Goal: Task Accomplishment & Management: Complete application form

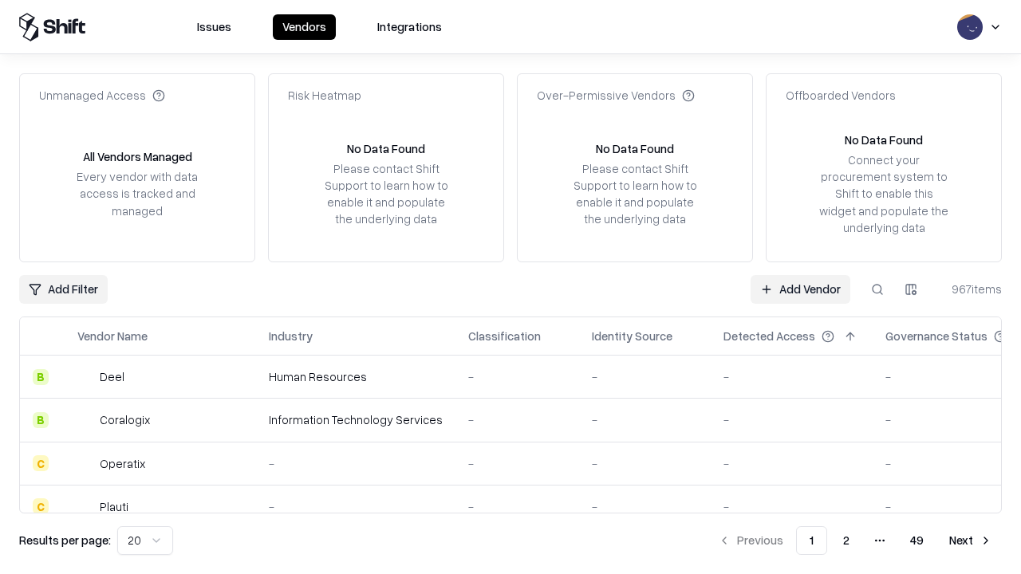
click at [800, 289] on link "Add Vendor" at bounding box center [801, 289] width 100 height 29
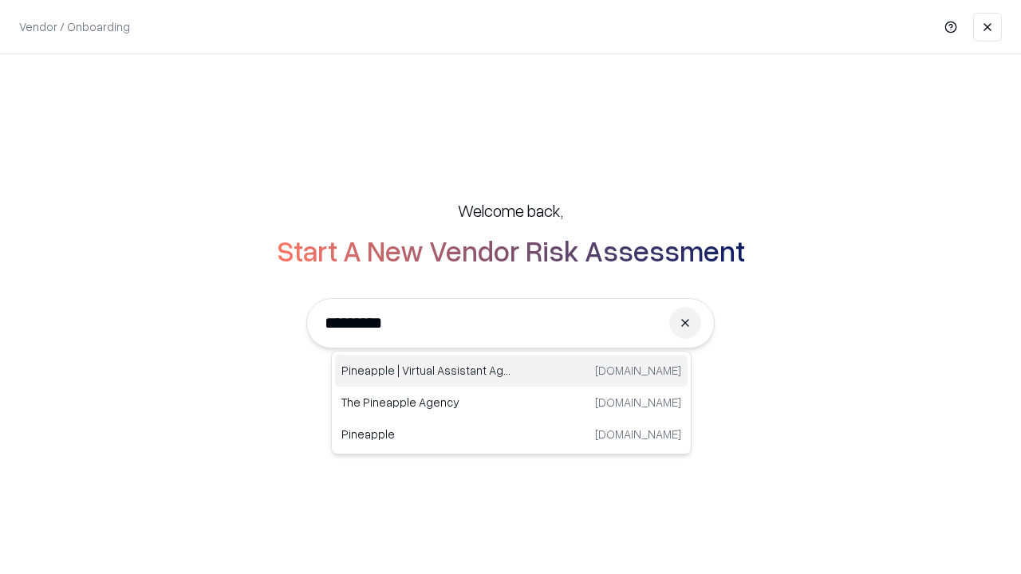
click at [511, 371] on div "Pineapple | Virtual Assistant Agency [DOMAIN_NAME]" at bounding box center [511, 371] width 353 height 32
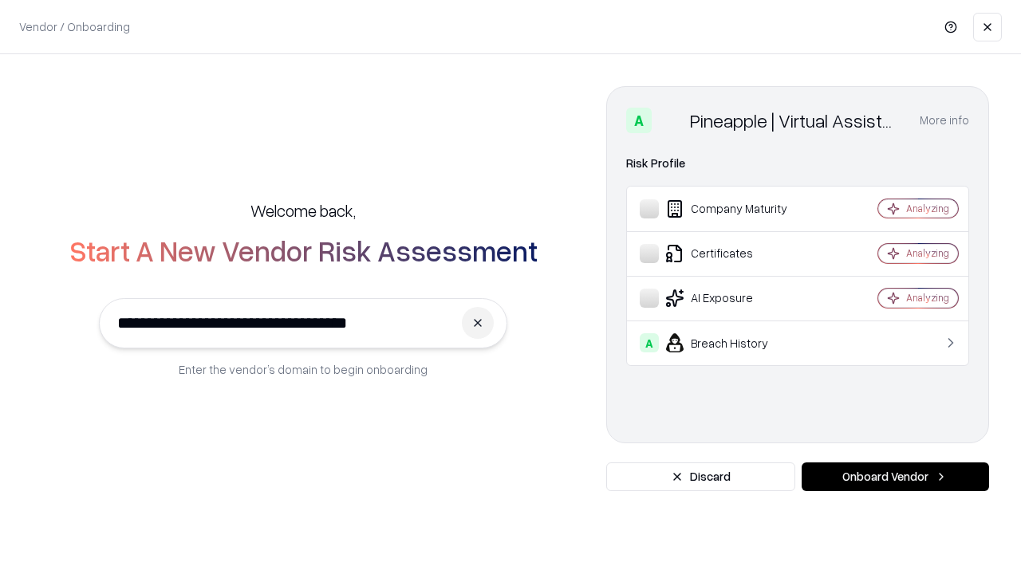
type input "**********"
click at [895, 477] on button "Onboard Vendor" at bounding box center [895, 477] width 187 height 29
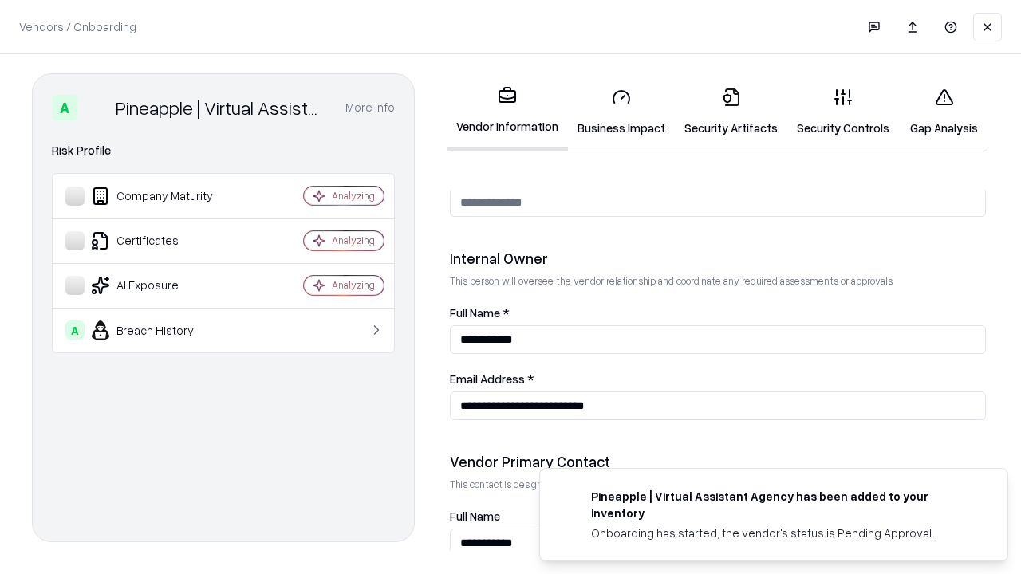
scroll to position [827, 0]
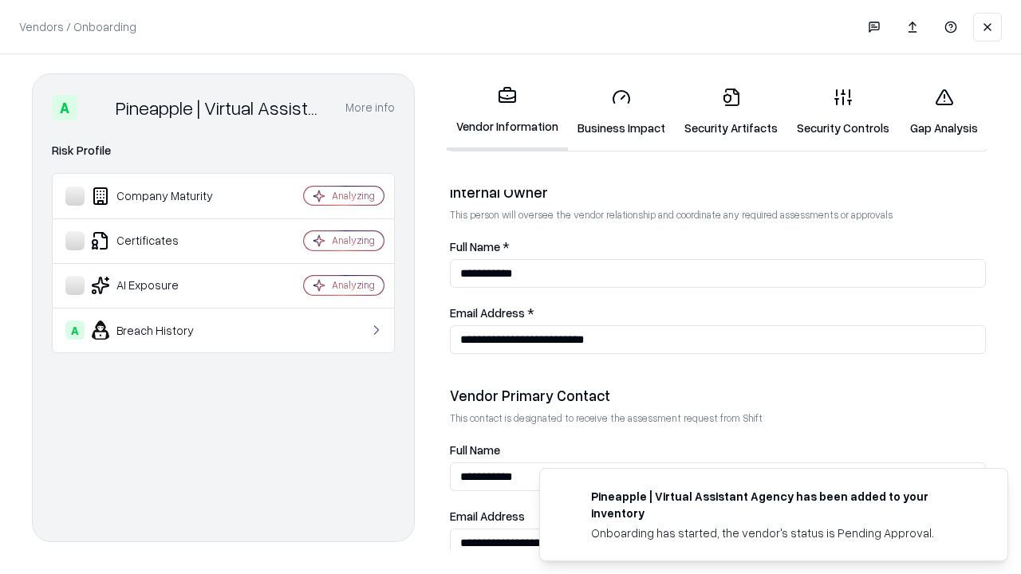
click at [731, 112] on link "Security Artifacts" at bounding box center [731, 112] width 112 height 74
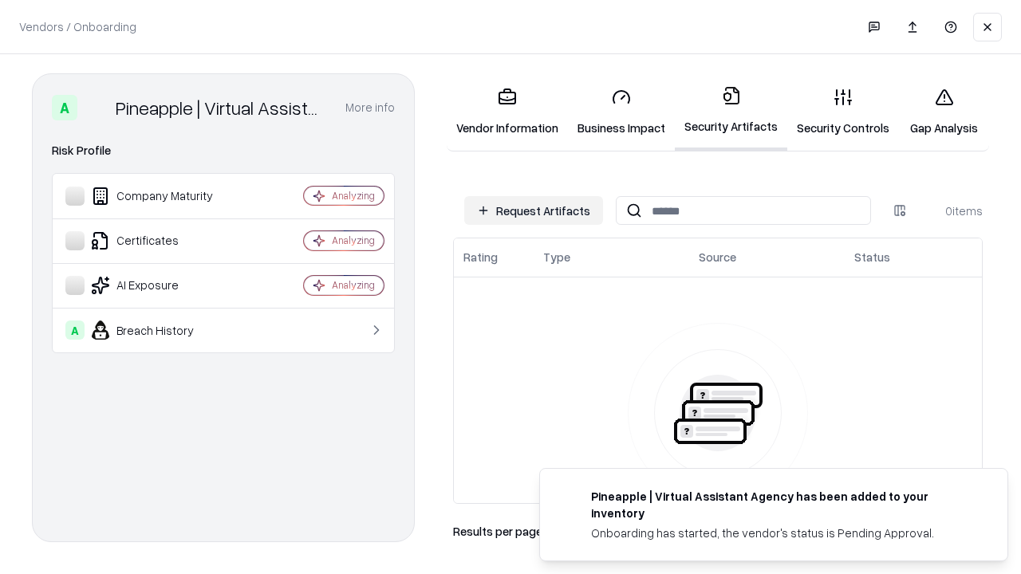
click at [534, 211] on button "Request Artifacts" at bounding box center [533, 210] width 139 height 29
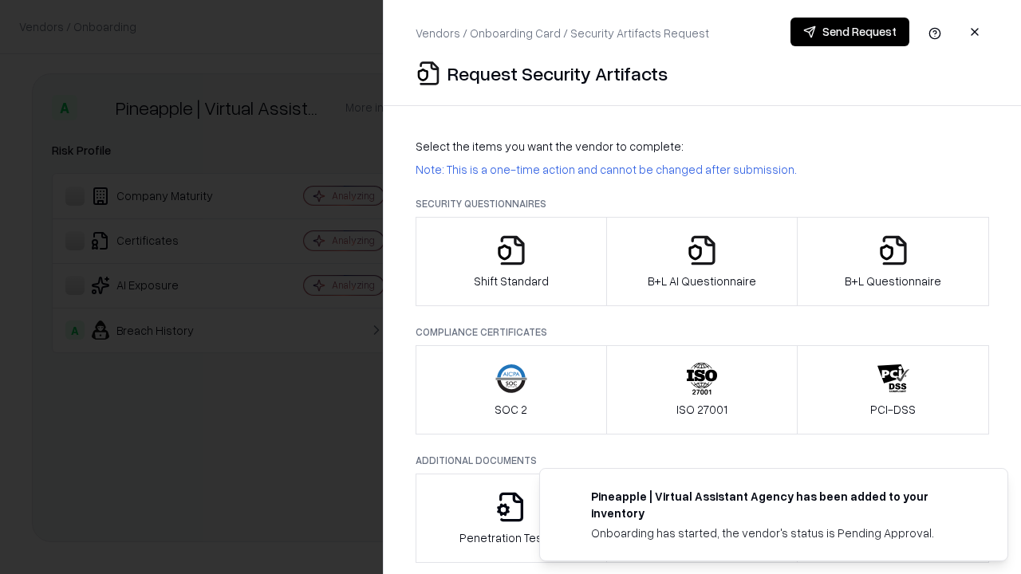
click at [893, 262] on icon "button" at bounding box center [894, 251] width 32 height 32
click at [701, 262] on icon "button" at bounding box center [702, 251] width 32 height 32
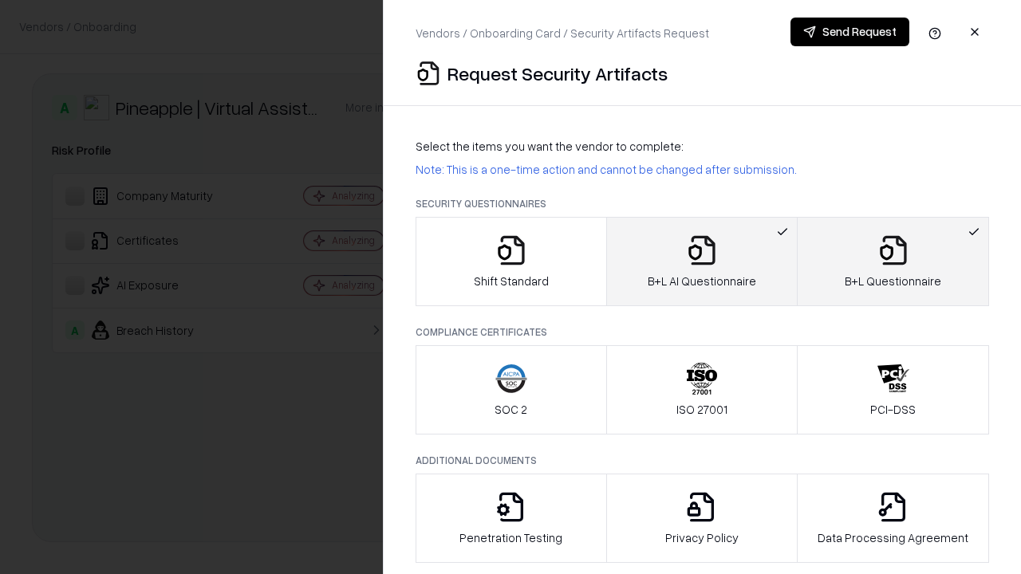
click at [850, 32] on button "Send Request" at bounding box center [850, 32] width 119 height 29
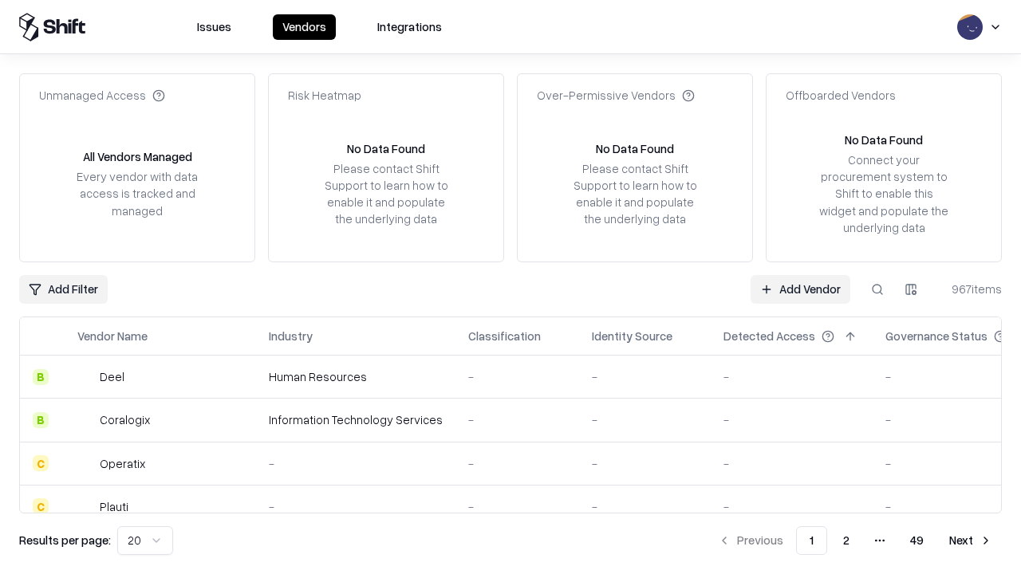
click at [878, 289] on button at bounding box center [877, 289] width 29 height 29
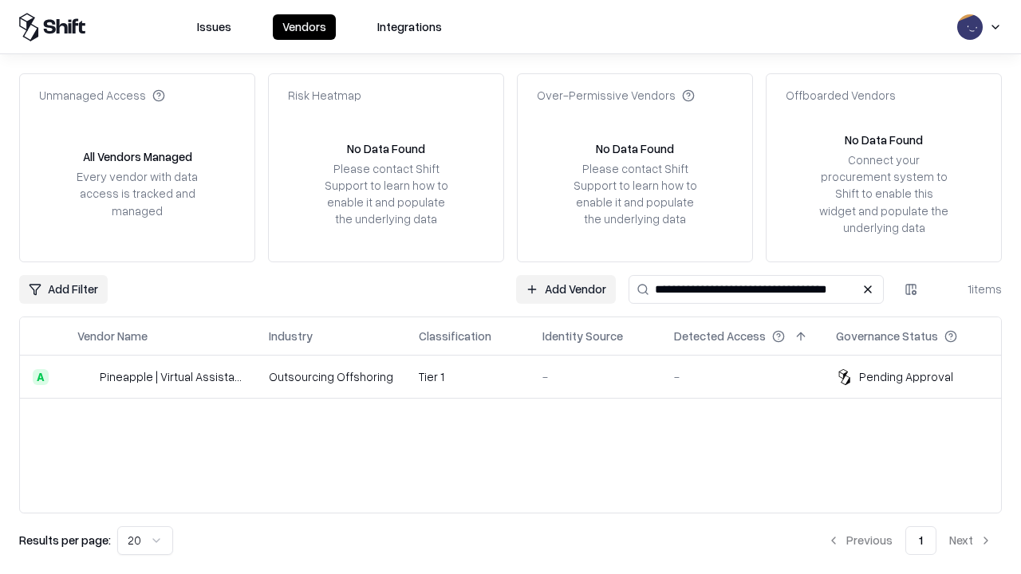
type input "**********"
click at [520, 377] on td "Tier 1" at bounding box center [468, 377] width 124 height 43
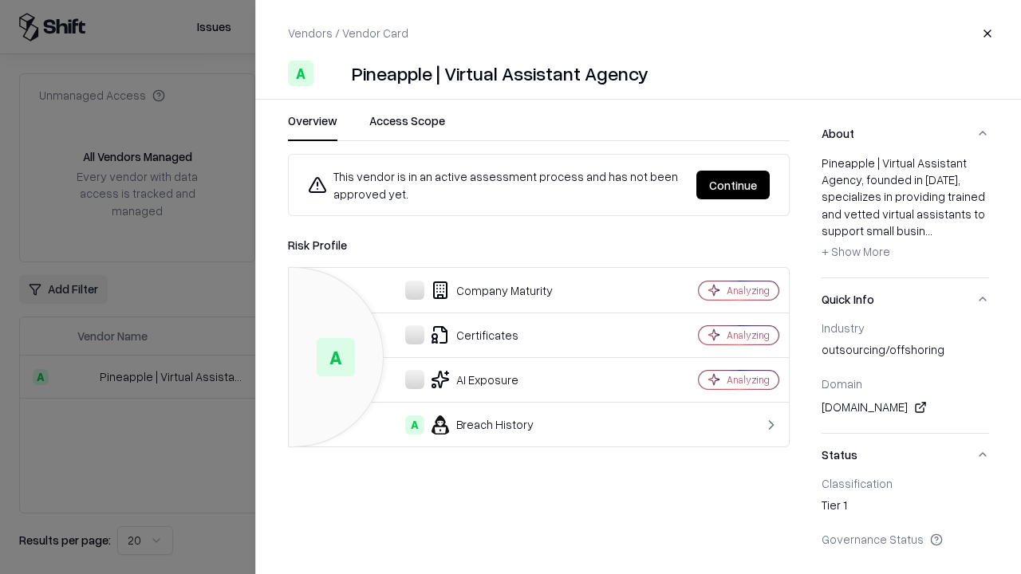
click at [733, 185] on button "Continue" at bounding box center [733, 185] width 73 height 29
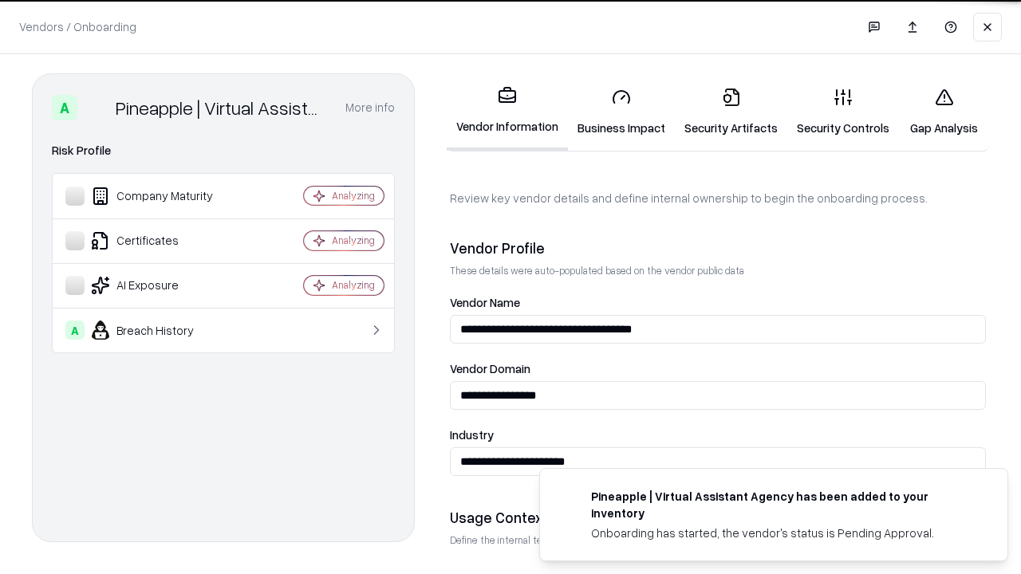
click at [731, 112] on link "Security Artifacts" at bounding box center [731, 112] width 112 height 74
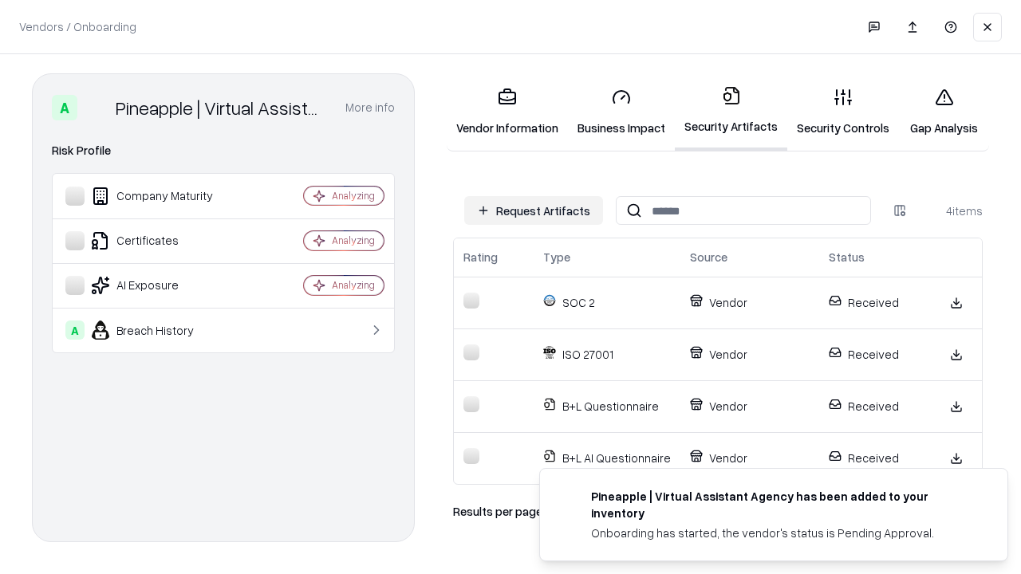
click at [944, 112] on link "Gap Analysis" at bounding box center [944, 112] width 90 height 74
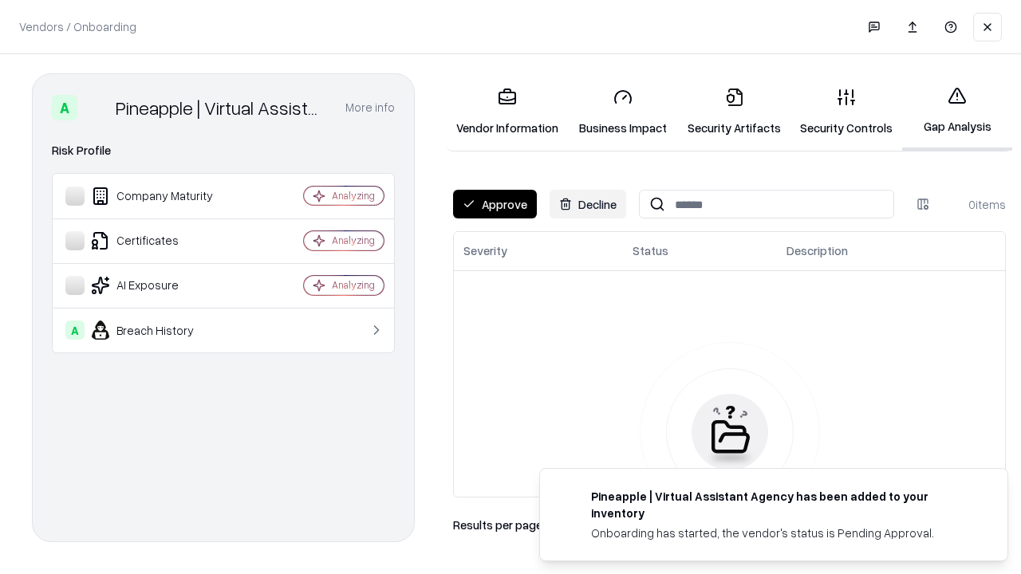
click at [495, 204] on button "Approve" at bounding box center [495, 204] width 84 height 29
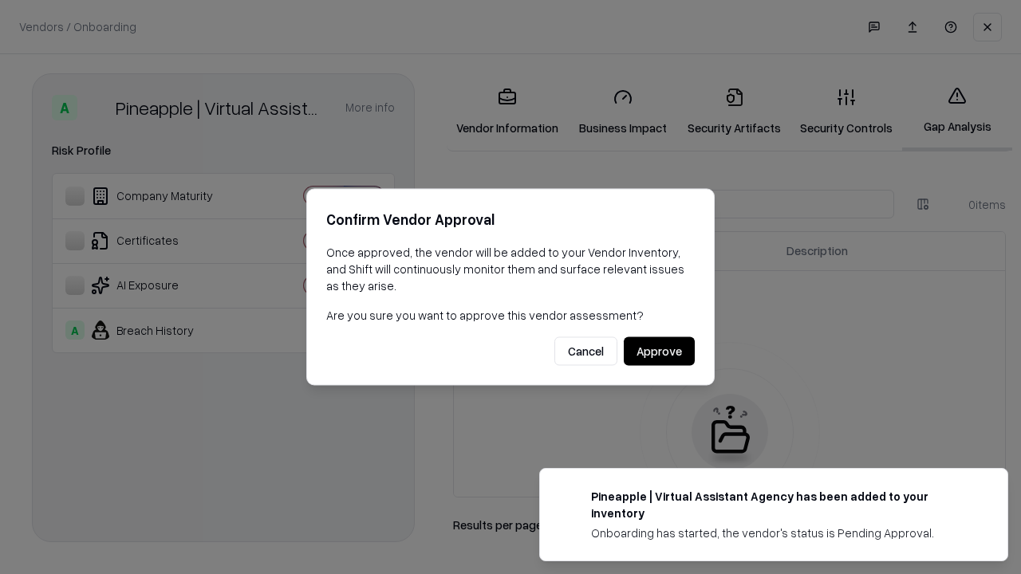
click at [659, 351] on button "Approve" at bounding box center [659, 351] width 71 height 29
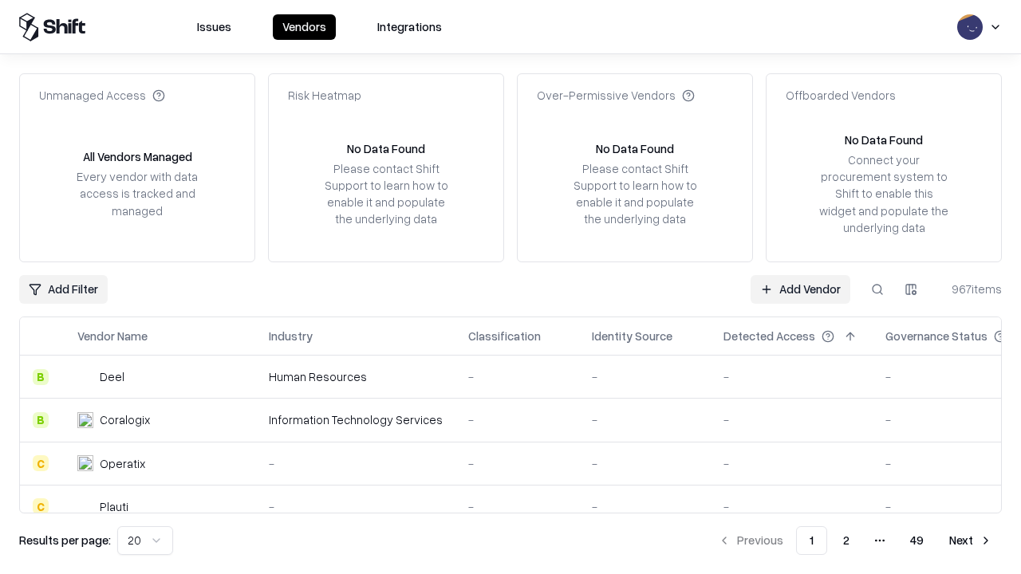
type input "**********"
click at [800, 289] on link "Add Vendor" at bounding box center [801, 289] width 100 height 29
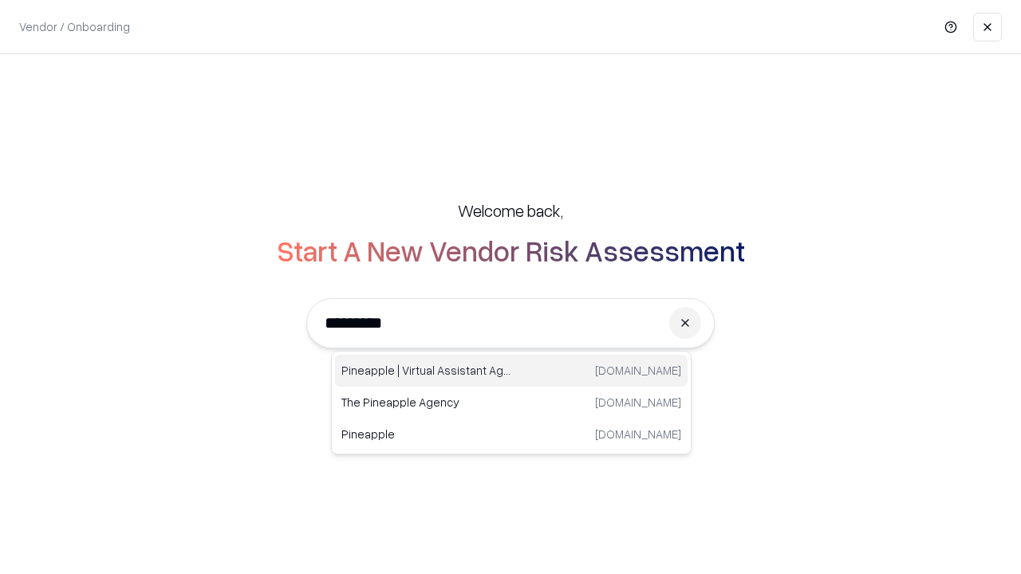
click at [511, 371] on div "Pineapple | Virtual Assistant Agency [DOMAIN_NAME]" at bounding box center [511, 371] width 353 height 32
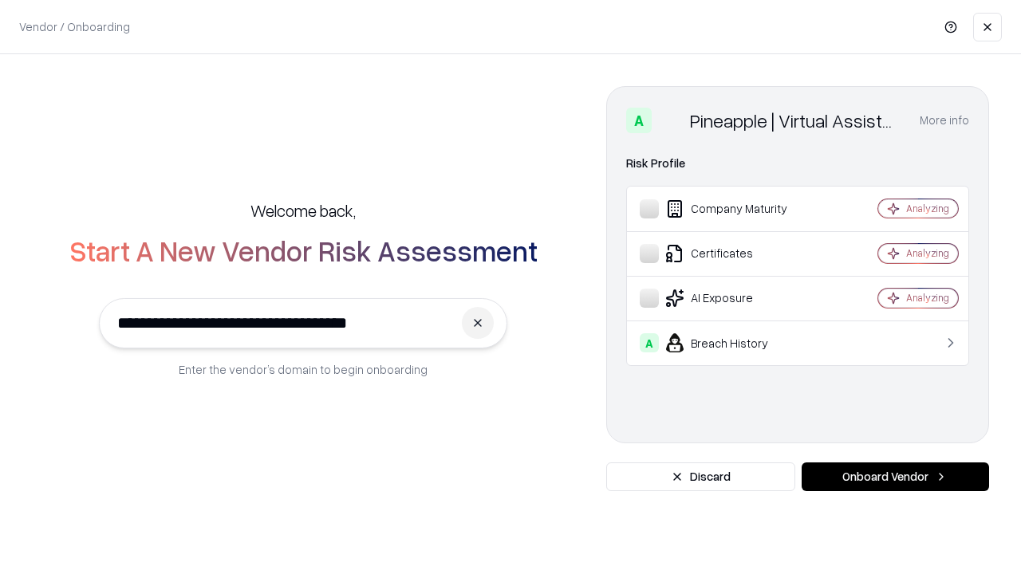
type input "**********"
click at [895, 477] on button "Onboard Vendor" at bounding box center [895, 477] width 187 height 29
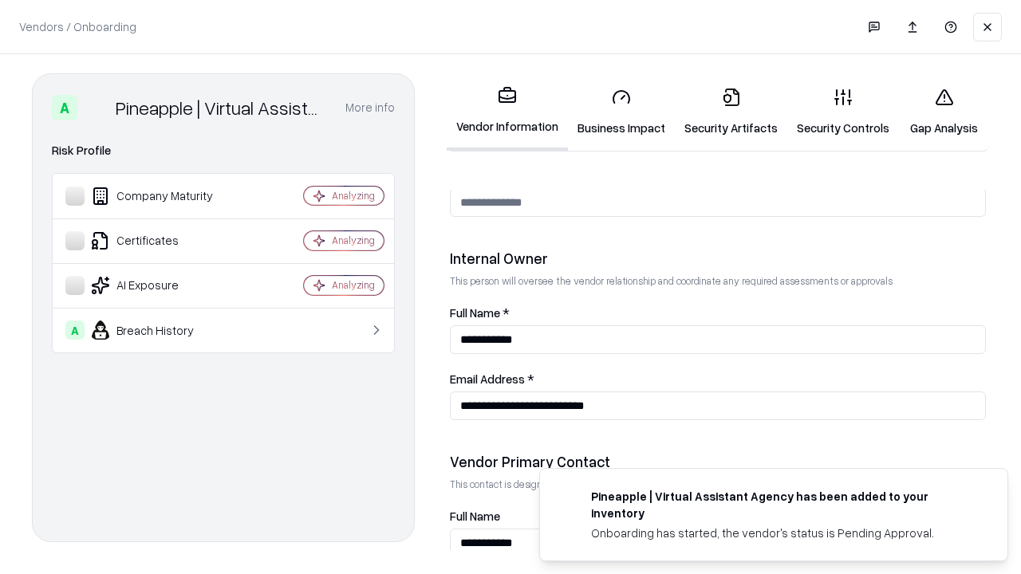
scroll to position [827, 0]
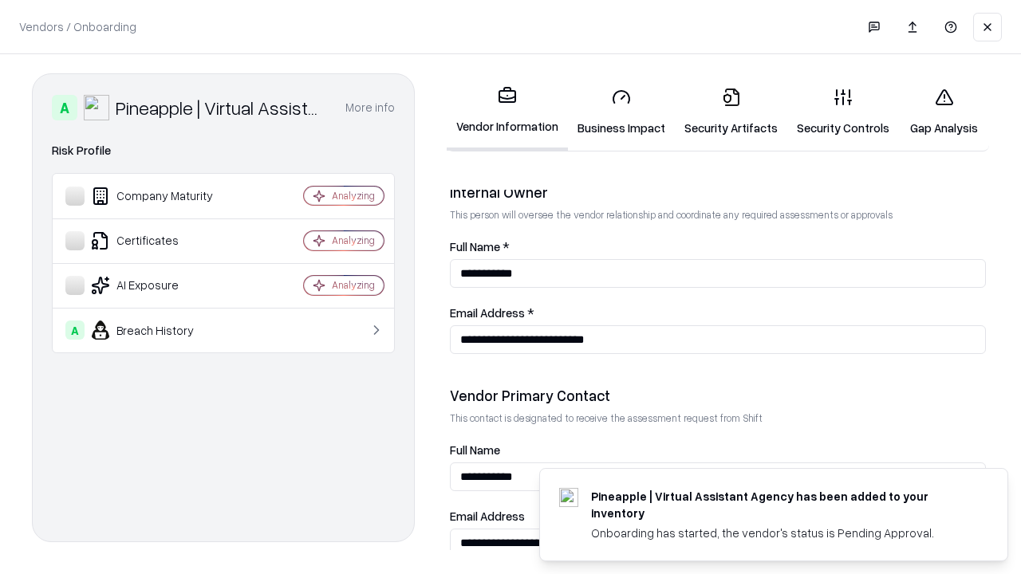
click at [944, 112] on link "Gap Analysis" at bounding box center [944, 112] width 90 height 74
